Goal: Find specific page/section: Find specific page/section

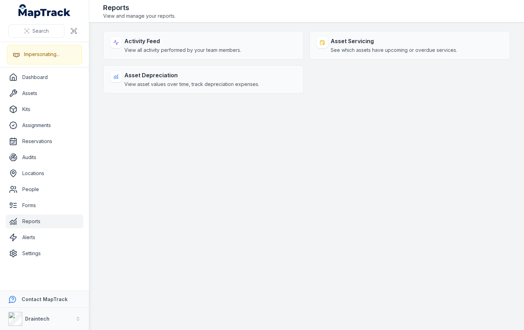
click at [141, 94] on main "Activity Feed View all activity performed by your team members. Asset Servicing…" at bounding box center [306, 177] width 435 height 308
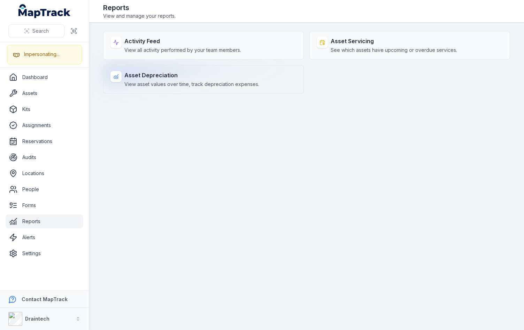
click at [149, 84] on span "View asset values over time, track depreciation expenses." at bounding box center [191, 84] width 135 height 7
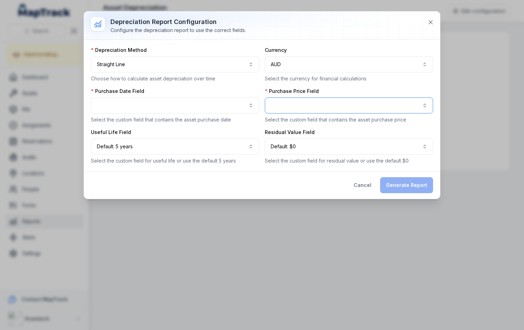
click at [294, 104] on button "button" at bounding box center [349, 106] width 168 height 16
click at [343, 87] on div "**********" at bounding box center [262, 106] width 342 height 118
click at [431, 22] on icon at bounding box center [430, 22] width 3 height 3
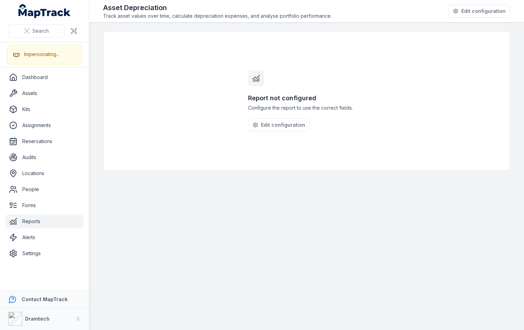
click at [197, 248] on main "Report not configured Configure the report to use the correct fields. Edit conf…" at bounding box center [306, 177] width 435 height 308
click at [66, 325] on button "Draintech" at bounding box center [44, 319] width 89 height 22
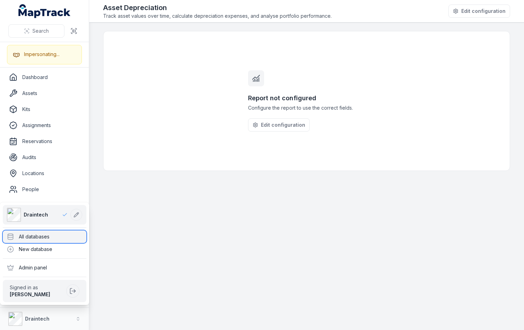
click at [51, 239] on div "All databases" at bounding box center [45, 237] width 84 height 13
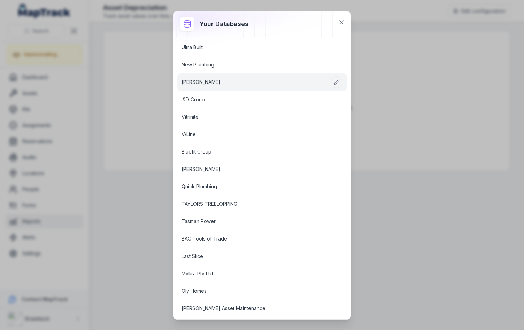
scroll to position [774, 0]
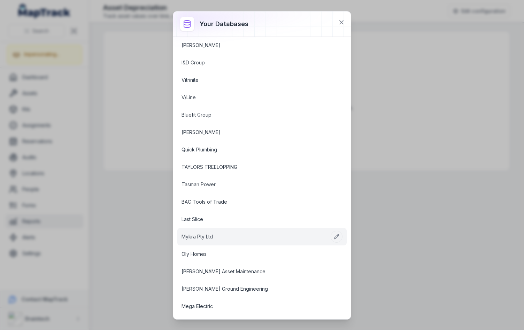
click at [215, 238] on link "Mykra Pty Ltd" at bounding box center [254, 236] width 144 height 7
